Goal: Transaction & Acquisition: Book appointment/travel/reservation

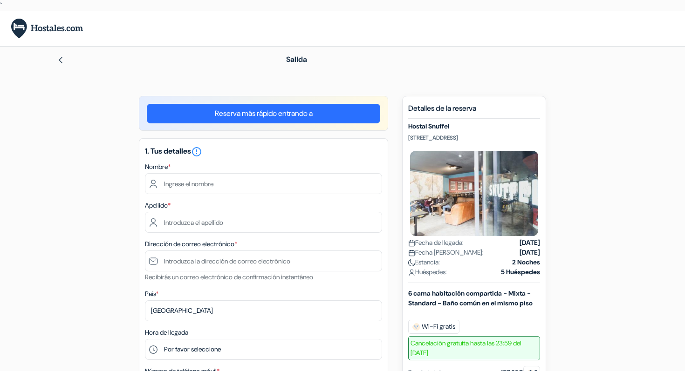
scroll to position [17, 0]
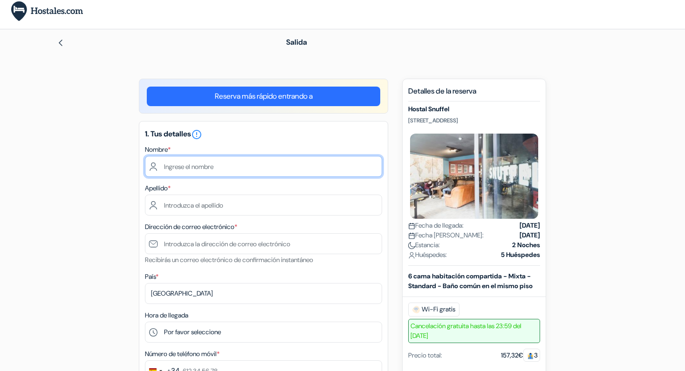
click at [222, 166] on input "text" at bounding box center [263, 166] width 237 height 21
type input "Iratxe"
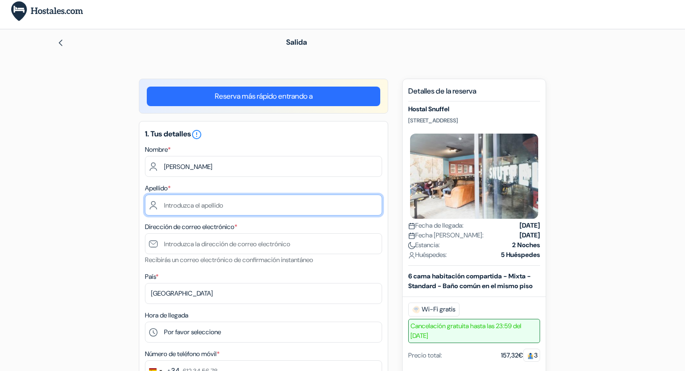
click at [205, 204] on input "text" at bounding box center [263, 205] width 237 height 21
type input "Vivanco"
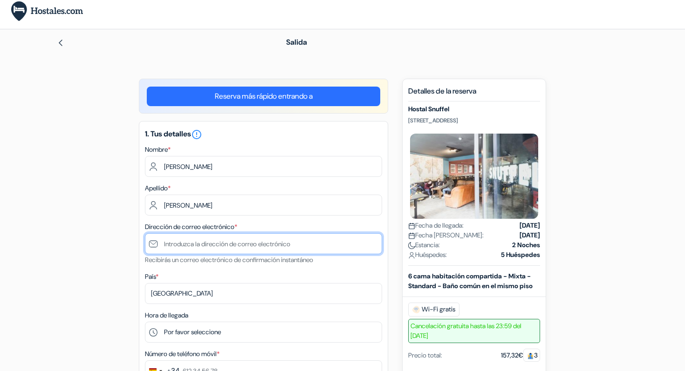
click at [226, 239] on input "text" at bounding box center [263, 243] width 237 height 21
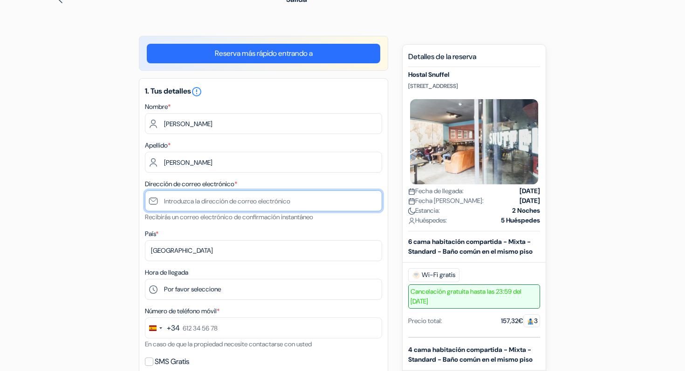
scroll to position [67, 0]
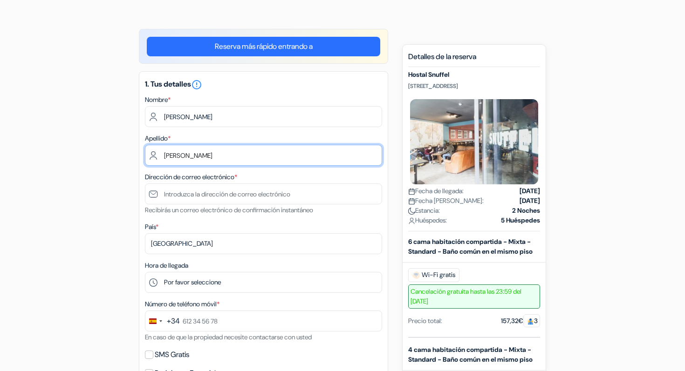
click at [247, 160] on input "Vivanco" at bounding box center [263, 155] width 237 height 21
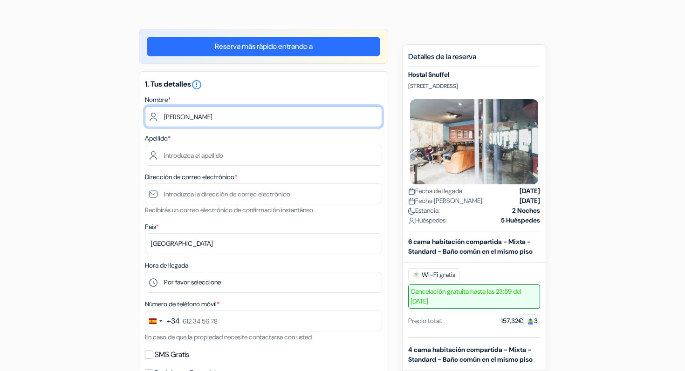
click at [197, 121] on input "Iratxe" at bounding box center [263, 116] width 237 height 21
type input "Eduardo"
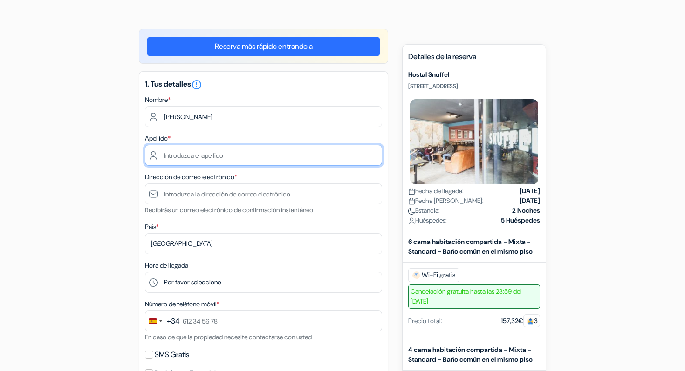
click at [205, 152] on input "text" at bounding box center [263, 155] width 237 height 21
type input "Sainz"
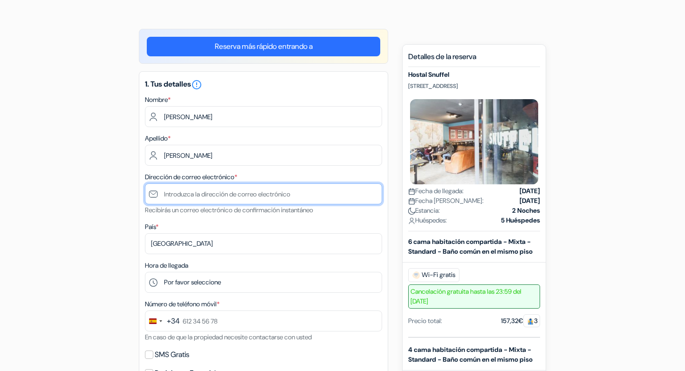
click at [214, 187] on input "text" at bounding box center [263, 193] width 237 height 21
type input "[EMAIL_ADDRESS][DOMAIN_NAME]"
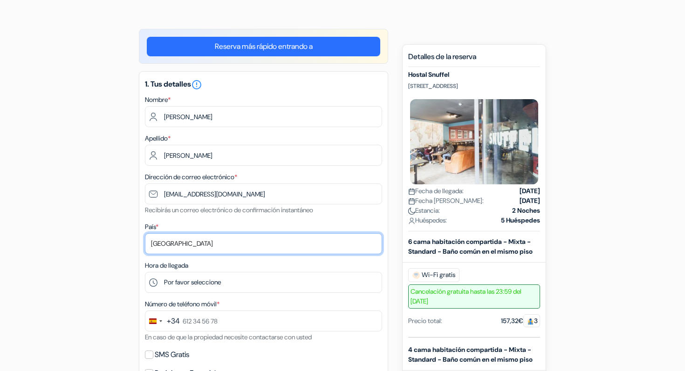
click at [232, 238] on select "Selecciona país Abjasia Afganistán Albania Alemania Andorra Angola Anguila Anti…" at bounding box center [263, 243] width 237 height 21
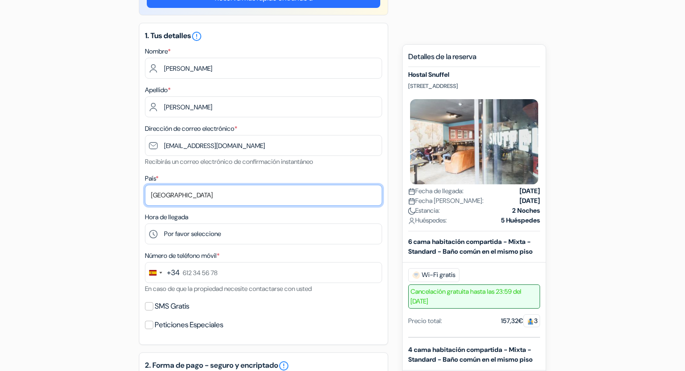
scroll to position [131, 0]
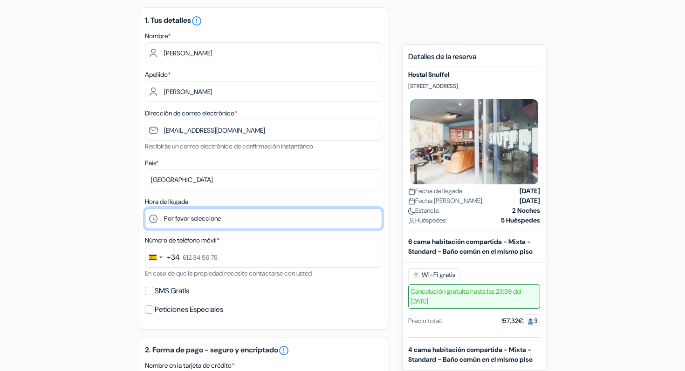
click at [208, 222] on select "Por favor seleccione 1:00 2:00 3:00 4:00 5:00 6:00 7:00 8:00 9:00 10:00 11:00 1…" at bounding box center [263, 218] width 237 height 21
click at [179, 215] on select "Por favor seleccione 1:00 2:00 3:00 4:00 5:00 6:00 7:00 8:00 9:00 10:00 11:00 1…" at bounding box center [263, 218] width 237 height 21
click at [204, 218] on select "Por favor seleccione 1:00 2:00 3:00 4:00 5:00 6:00 7:00 8:00 9:00 10:00 11:00 1…" at bounding box center [263, 218] width 237 height 21
select select "17"
click at [145, 209] on select "Por favor seleccione 1:00 2:00 3:00 4:00 5:00 6:00 7:00 8:00 9:00 10:00 11:00 1…" at bounding box center [263, 218] width 237 height 21
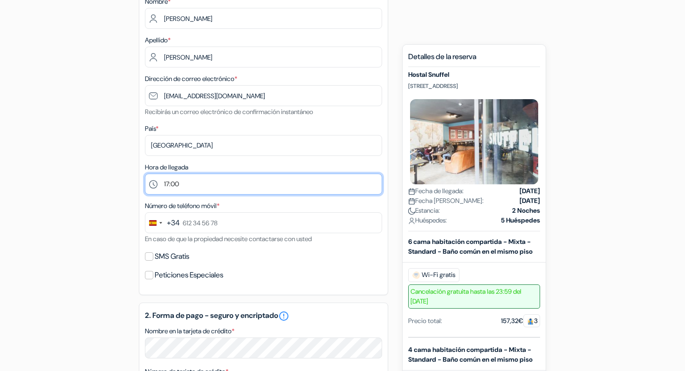
scroll to position [171, 0]
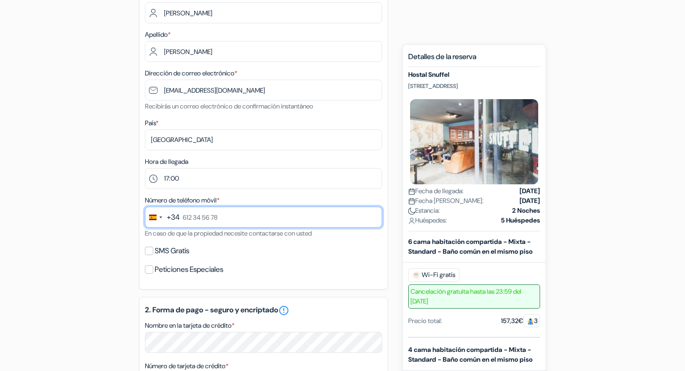
click at [219, 217] on input "text" at bounding box center [263, 217] width 237 height 21
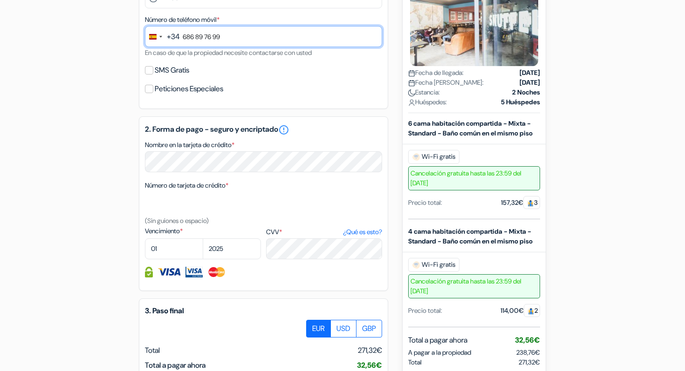
scroll to position [353, 0]
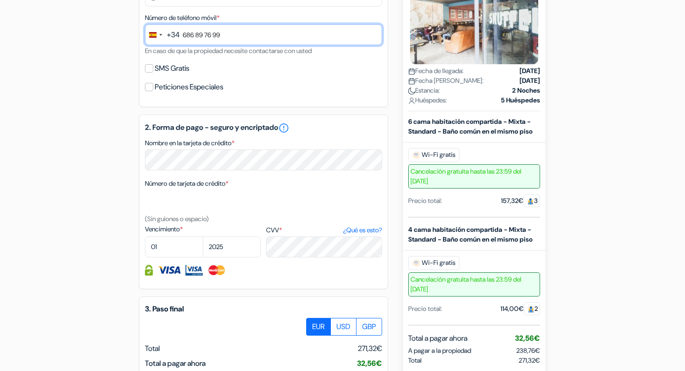
type input "686 89 76 99"
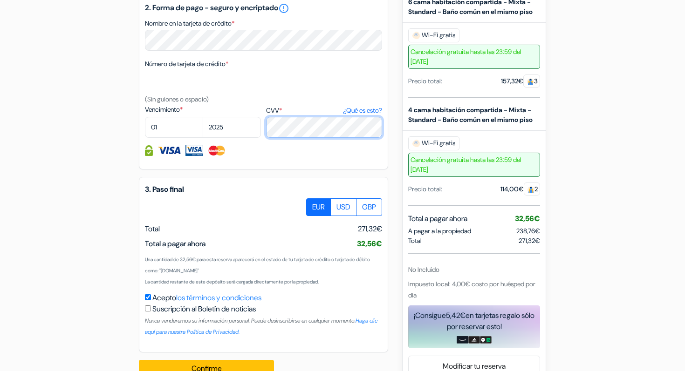
scroll to position [474, 0]
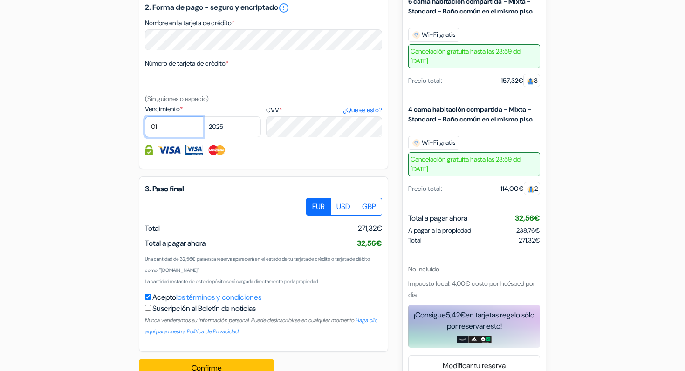
click at [177, 128] on select "01 02 03 04 05 06 07 08 09 10 11 12" at bounding box center [174, 126] width 58 height 21
select select "05"
click at [145, 118] on select "01 02 03 04 05 06 07 08 09 10 11 12" at bounding box center [174, 126] width 58 height 21
click at [217, 126] on select "2025 2026 2027 2028 2029 2030 2031 2032 2033 2034 2035 2036 2037 2038 2039 2040…" at bounding box center [232, 126] width 58 height 21
select select "2026"
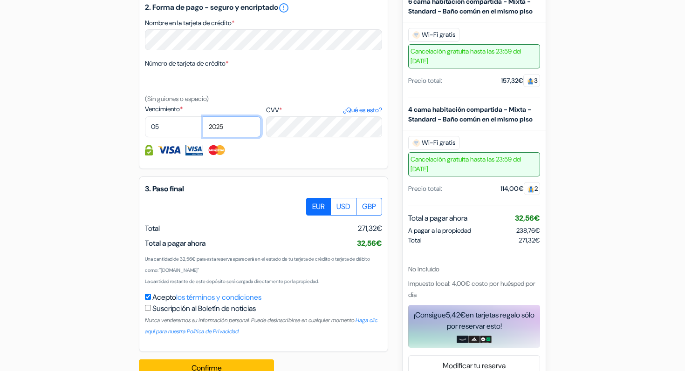
click at [203, 118] on select "2025 2026 2027 2028 2029 2030 2031 2032 2033 2034 2035 2036 2037 2038 2039 2040…" at bounding box center [232, 126] width 58 height 21
click at [319, 184] on div "3. Paso final EUR USD GBP Total" at bounding box center [263, 265] width 249 height 176
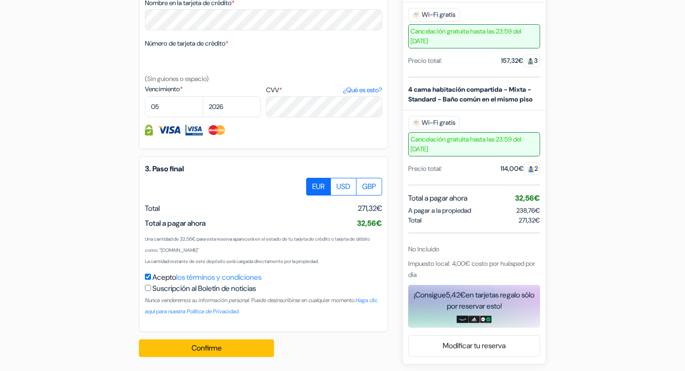
scroll to position [498, 0]
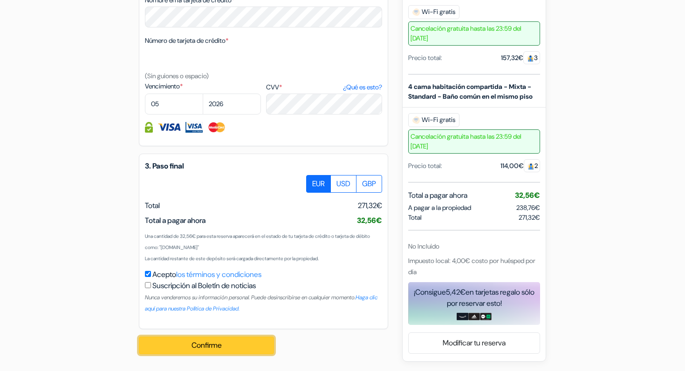
click at [217, 347] on button "Confirme Loading..." at bounding box center [206, 346] width 135 height 18
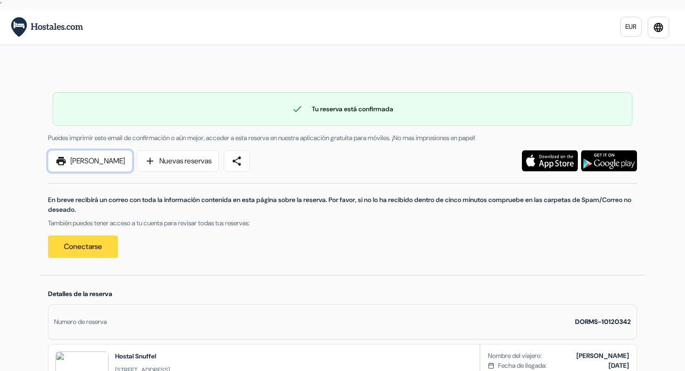
click at [87, 160] on link "print [PERSON_NAME]" at bounding box center [90, 160] width 84 height 21
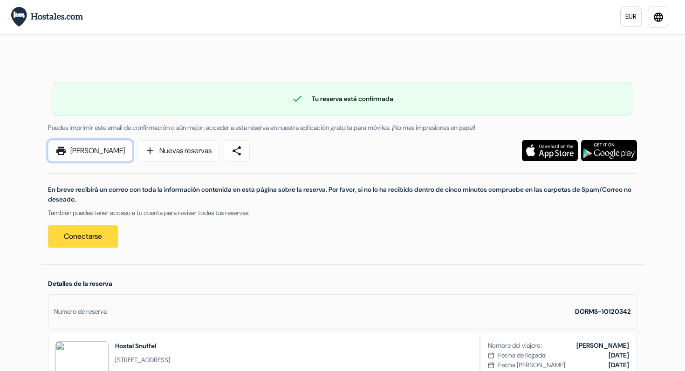
click at [115, 150] on link "print [PERSON_NAME]" at bounding box center [90, 150] width 84 height 21
